Goal: Navigation & Orientation: Find specific page/section

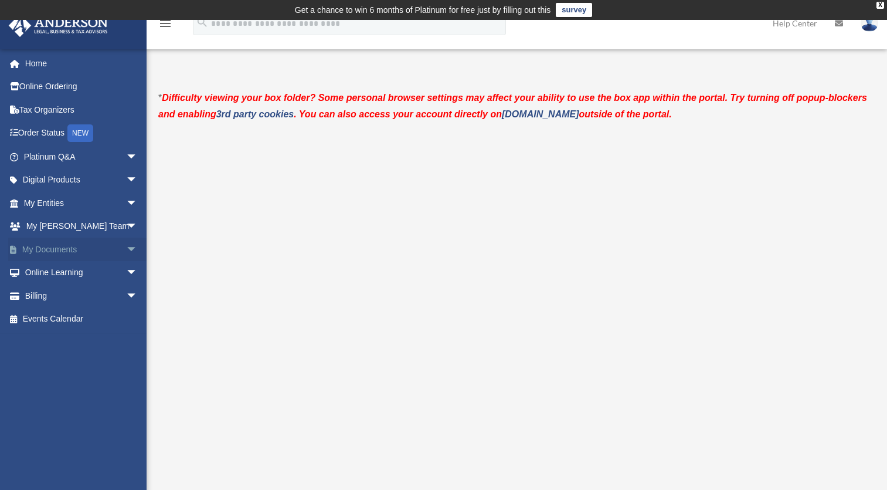
click at [131, 253] on span "arrow_drop_down" at bounding box center [137, 250] width 23 height 24
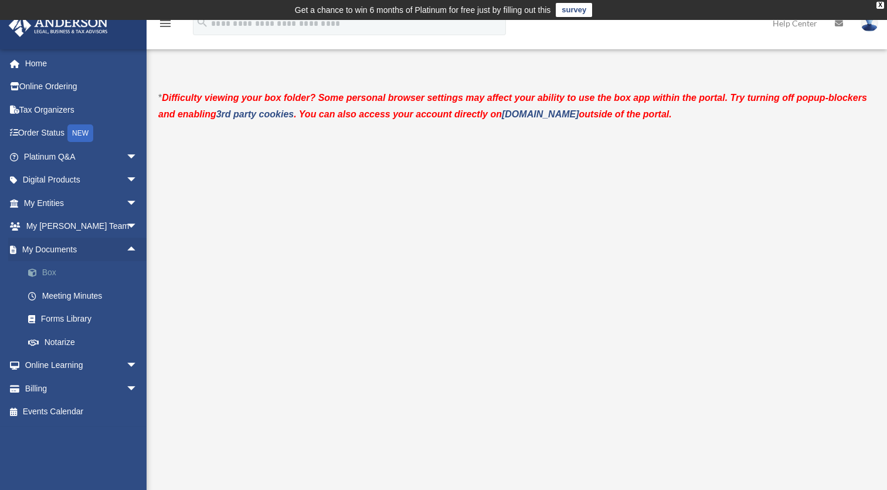
click at [68, 273] on link "Box" at bounding box center [85, 272] width 139 height 23
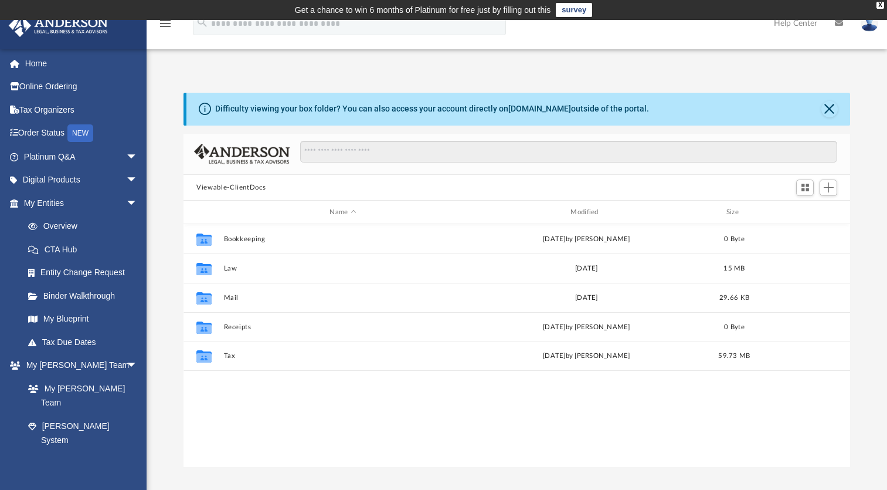
scroll to position [258, 657]
click at [826, 111] on button "Close" at bounding box center [830, 109] width 16 height 16
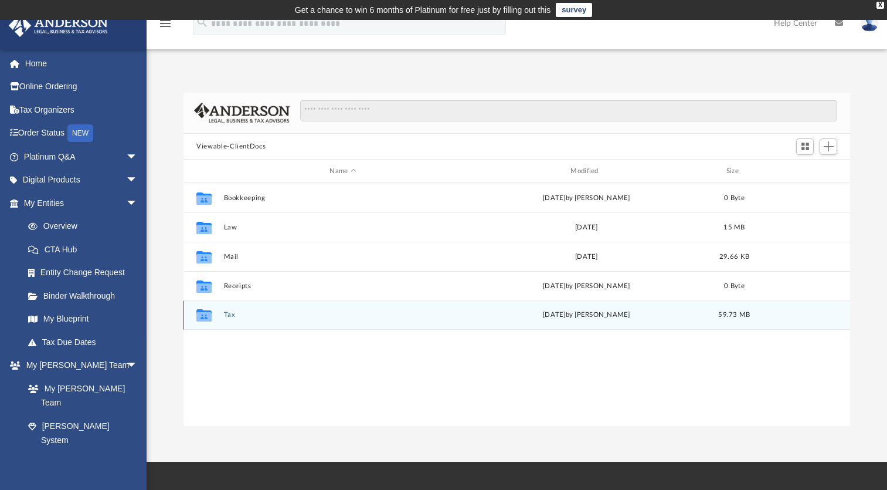
click at [224, 313] on button "Tax" at bounding box center [343, 315] width 239 height 8
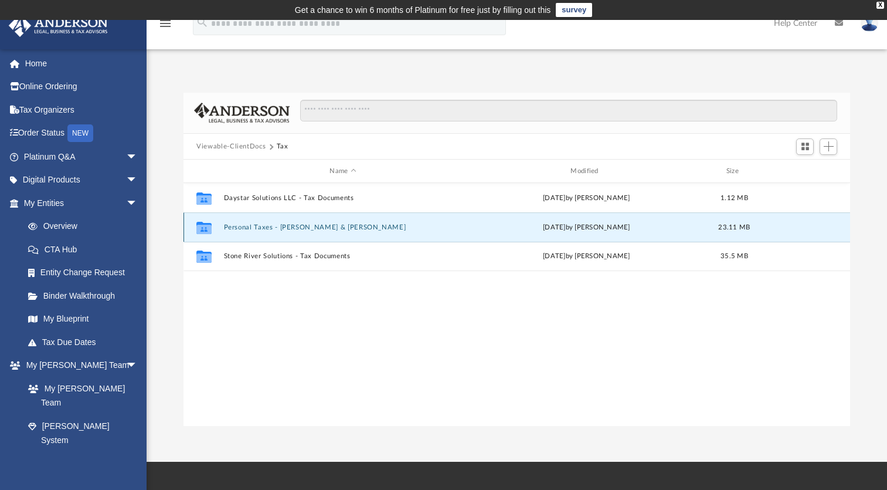
click at [296, 229] on button "Personal Taxes - [PERSON_NAME] & [PERSON_NAME]" at bounding box center [343, 227] width 239 height 8
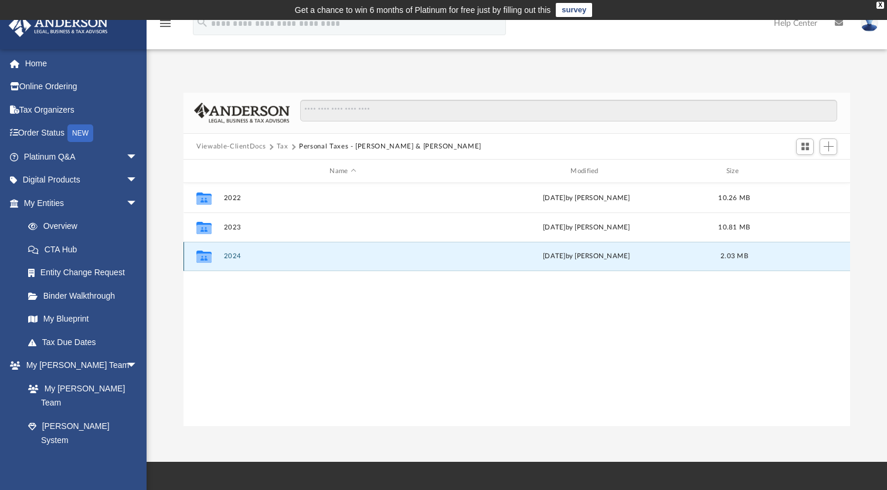
click at [240, 253] on button "2024" at bounding box center [343, 256] width 239 height 8
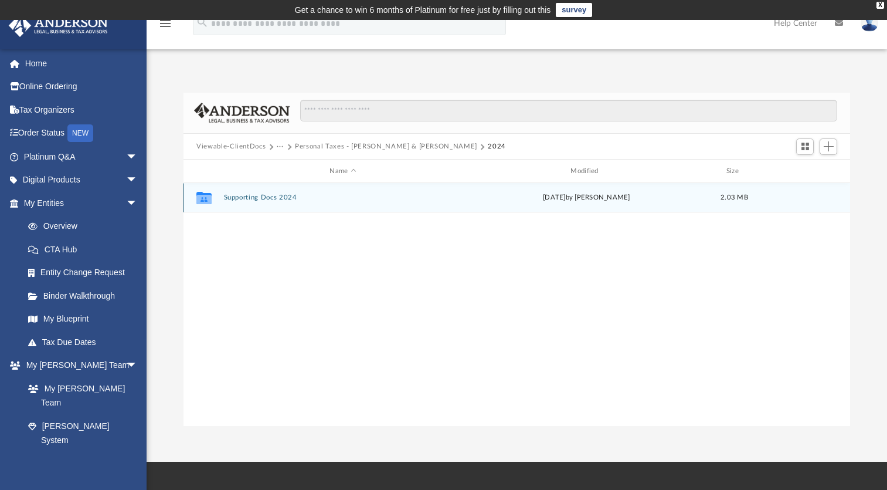
click at [270, 201] on button "Supporting Docs 2024" at bounding box center [343, 198] width 239 height 8
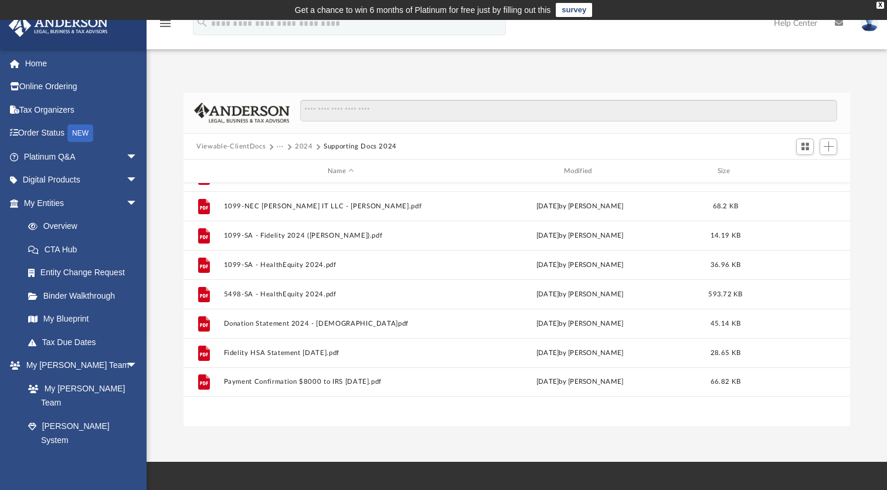
scroll to position [0, 0]
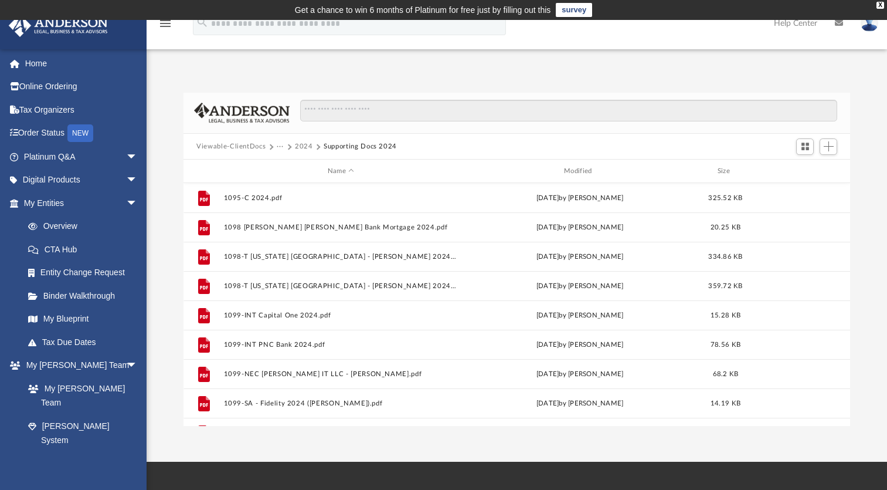
click at [299, 143] on button "2024" at bounding box center [304, 146] width 18 height 11
